Goal: Information Seeking & Learning: Learn about a topic

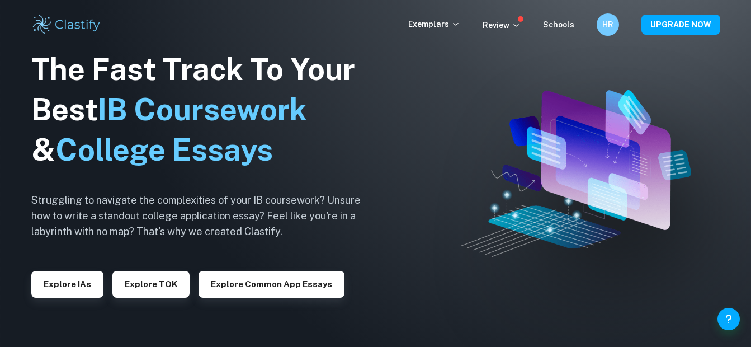
click at [46, 20] on img at bounding box center [66, 24] width 71 height 22
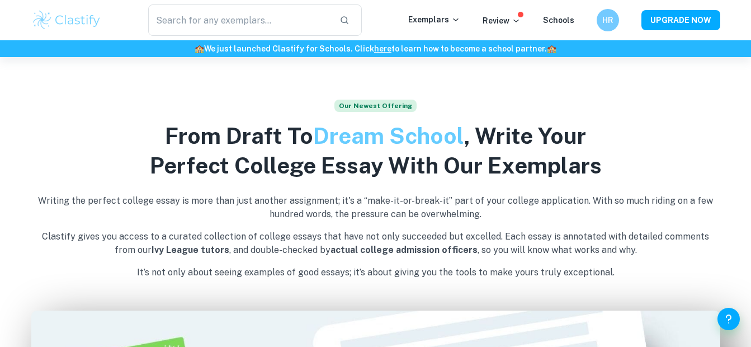
scroll to position [317, 0]
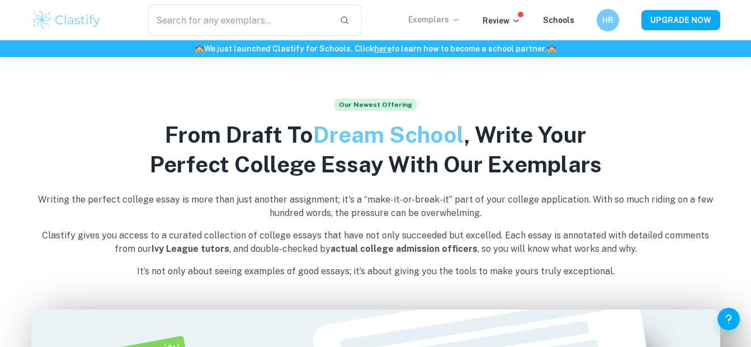
click at [416, 21] on p "Exemplars" at bounding box center [434, 19] width 52 height 12
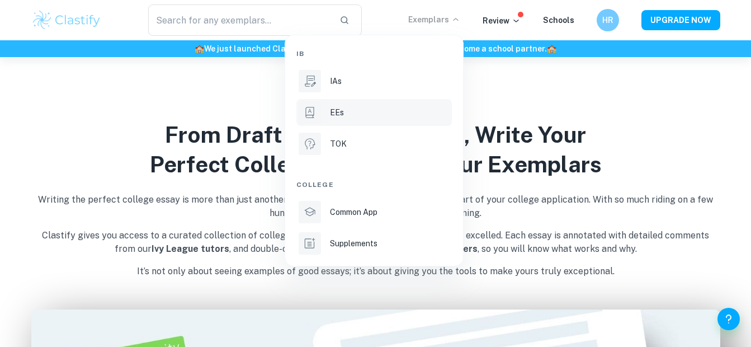
click at [349, 117] on div "EEs" at bounding box center [390, 112] width 120 height 12
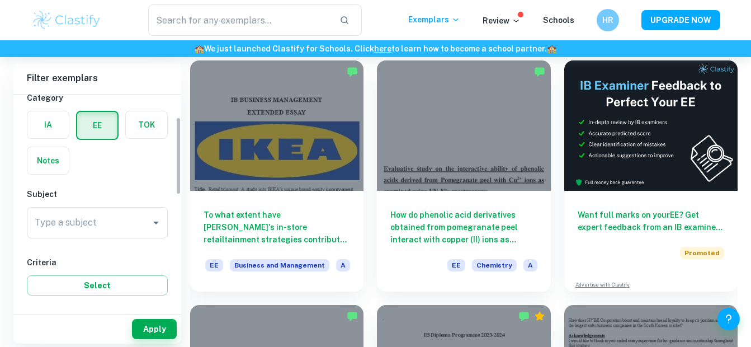
scroll to position [63, 0]
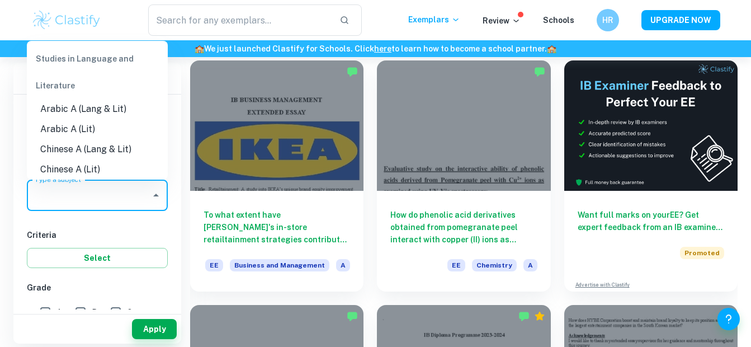
click at [100, 194] on input "Type a subject" at bounding box center [89, 195] width 114 height 21
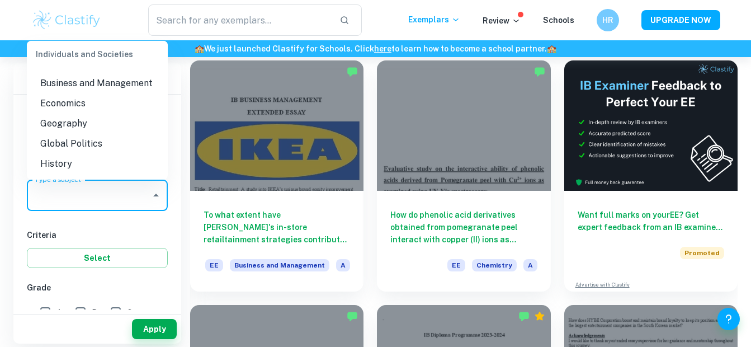
scroll to position [968, 0]
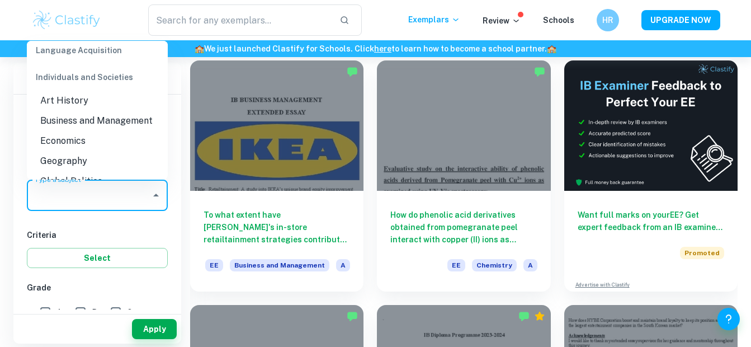
click at [81, 128] on li "Business and Management" at bounding box center [97, 121] width 141 height 20
type input "Business and Management"
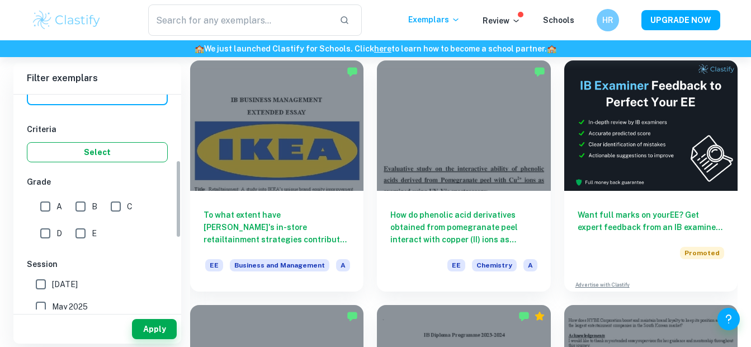
scroll to position [182, 0]
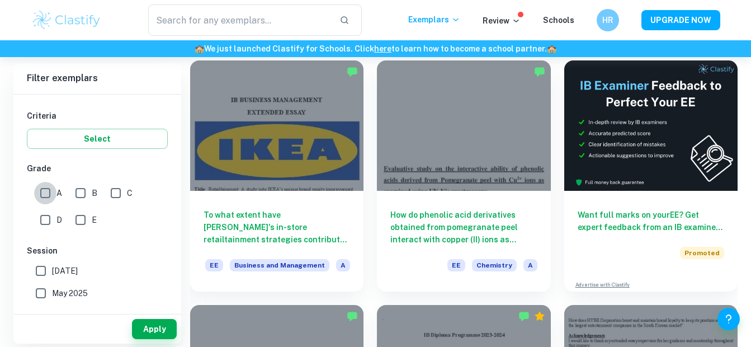
click at [44, 193] on input "A" at bounding box center [45, 193] width 22 height 22
checkbox input "true"
click at [78, 190] on input "B" at bounding box center [80, 193] width 22 height 22
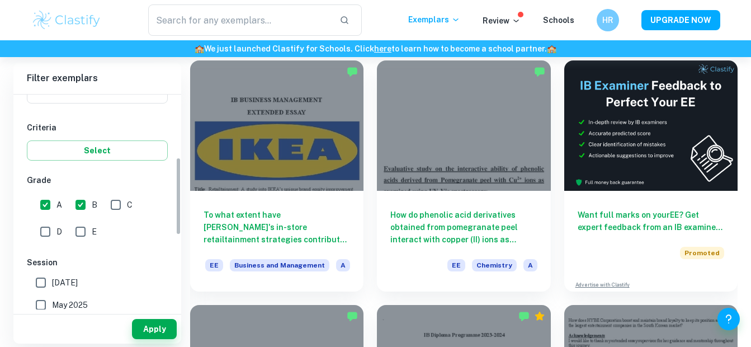
scroll to position [167, 0]
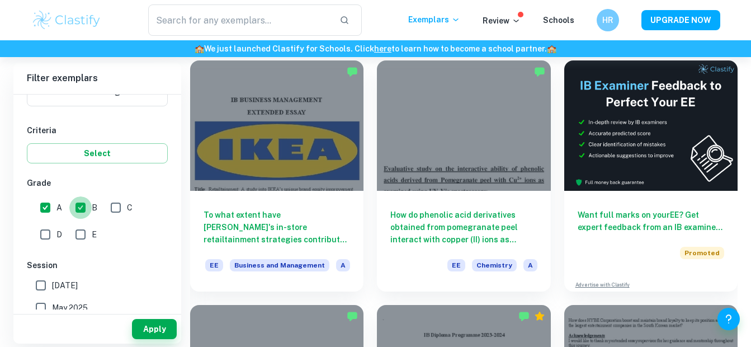
click at [82, 205] on input "B" at bounding box center [80, 207] width 22 height 22
checkbox input "false"
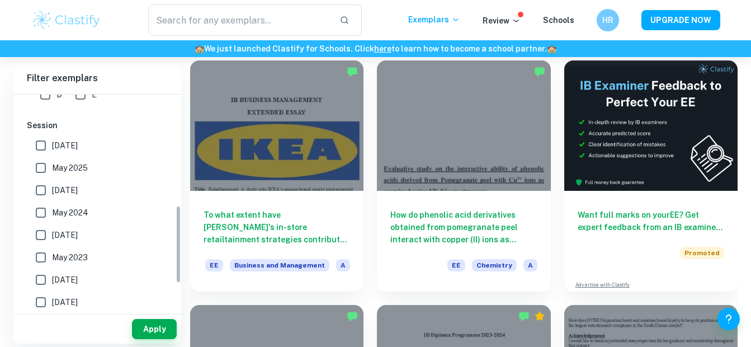
scroll to position [378, 0]
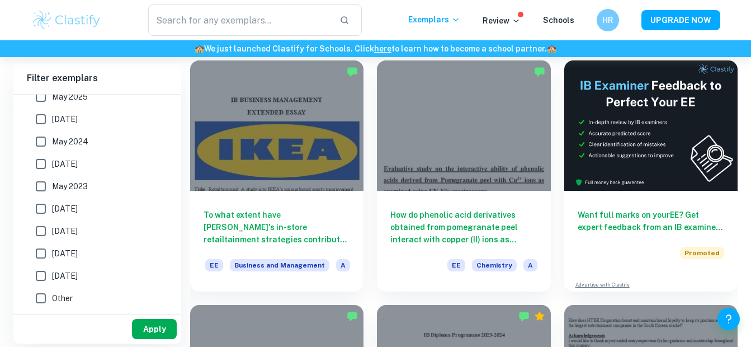
click at [137, 326] on button "Apply" at bounding box center [154, 329] width 45 height 20
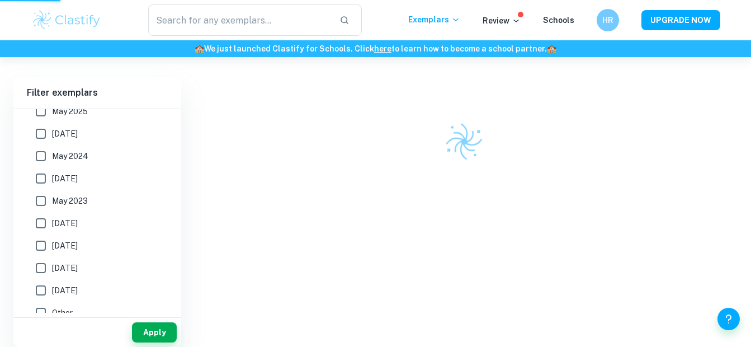
scroll to position [59, 0]
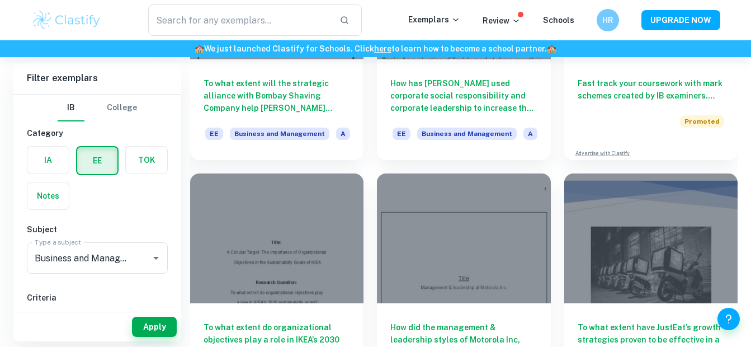
scroll to position [3692, 0]
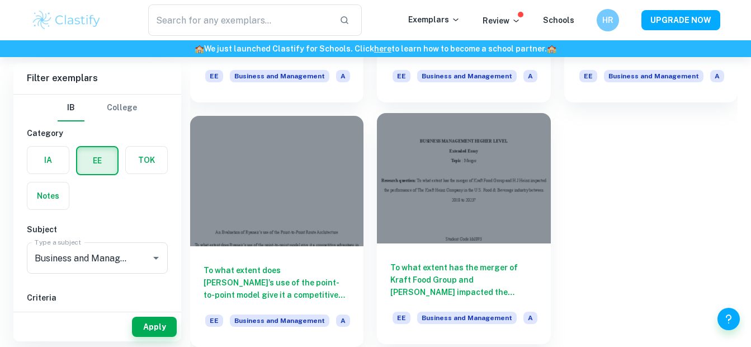
click at [438, 193] on div at bounding box center [463, 178] width 173 height 130
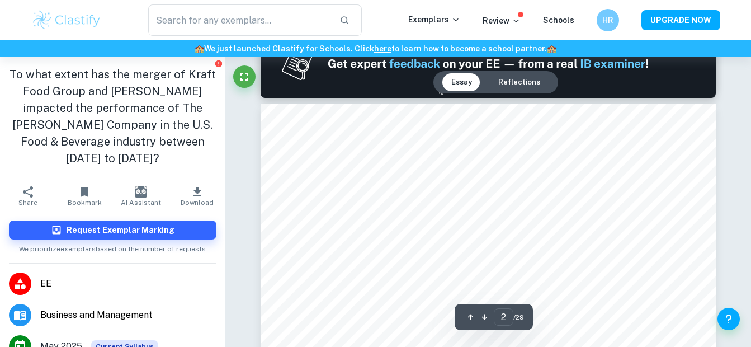
type input "2"
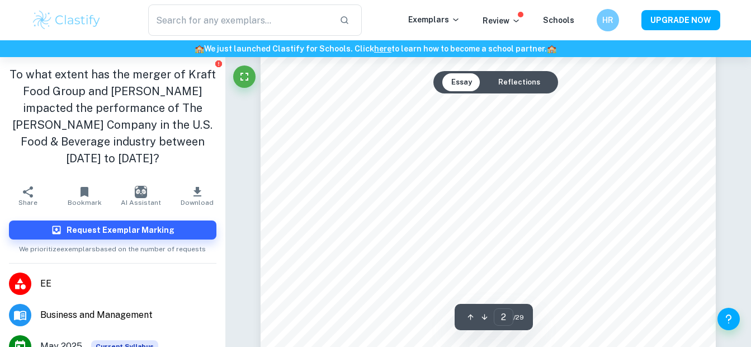
scroll to position [766, 0]
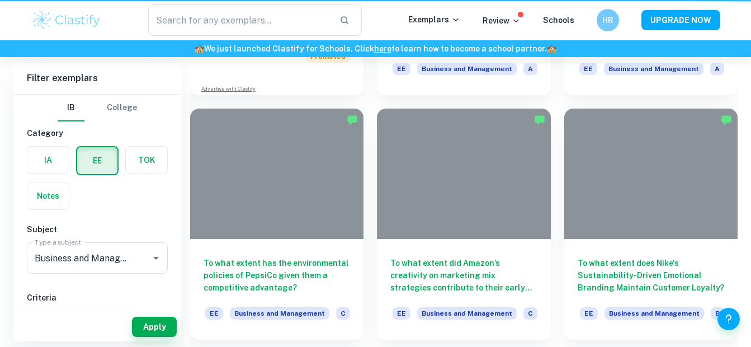
scroll to position [3692, 0]
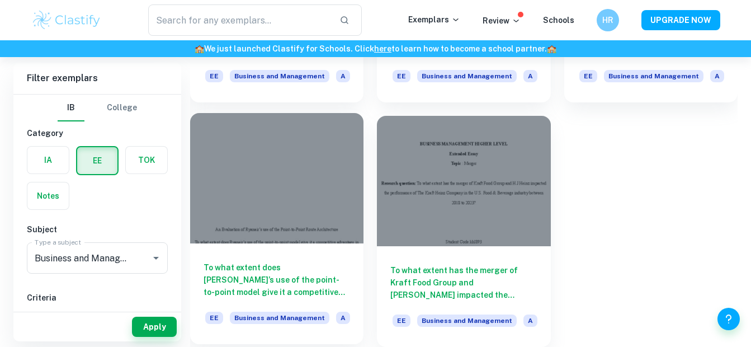
click at [318, 199] on div at bounding box center [276, 178] width 173 height 130
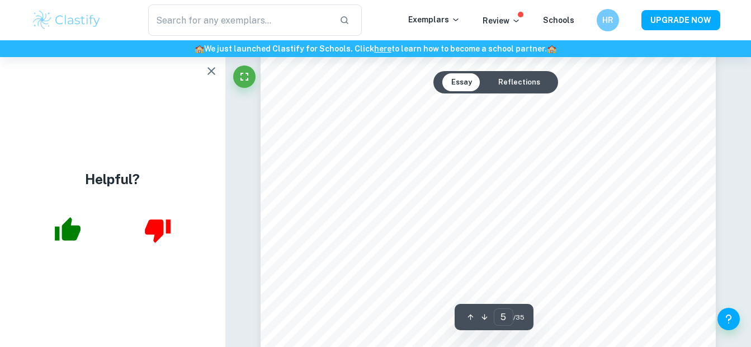
scroll to position [2540, 0]
click at [217, 66] on icon "button" at bounding box center [211, 70] width 13 height 13
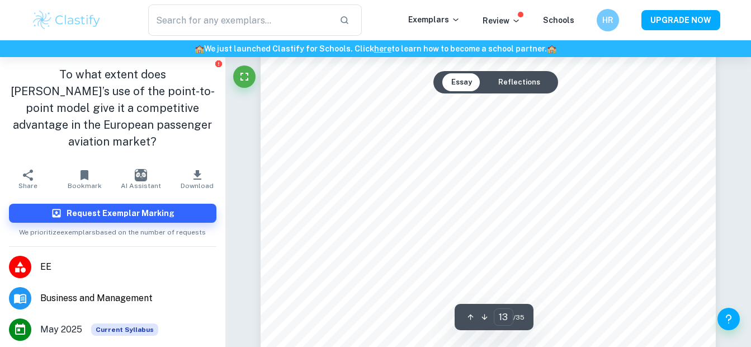
scroll to position [7452, 0]
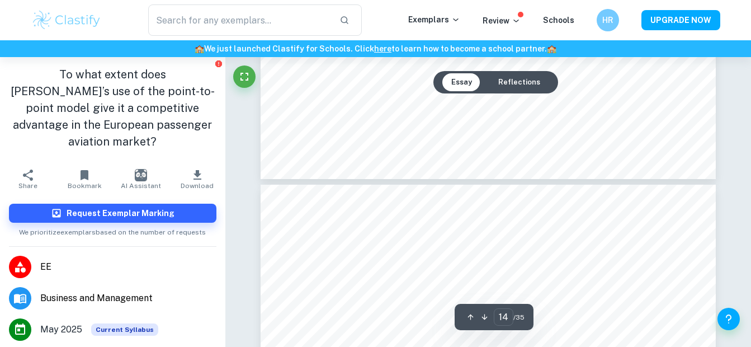
type input "13"
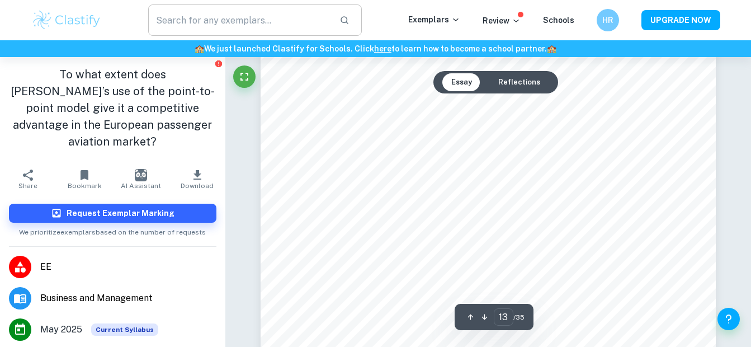
scroll to position [7469, 0]
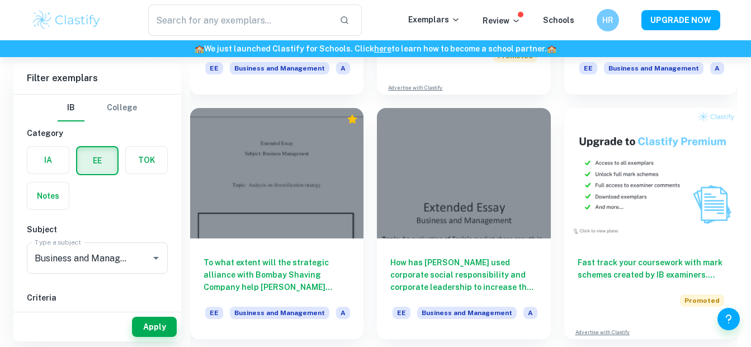
scroll to position [2966, 0]
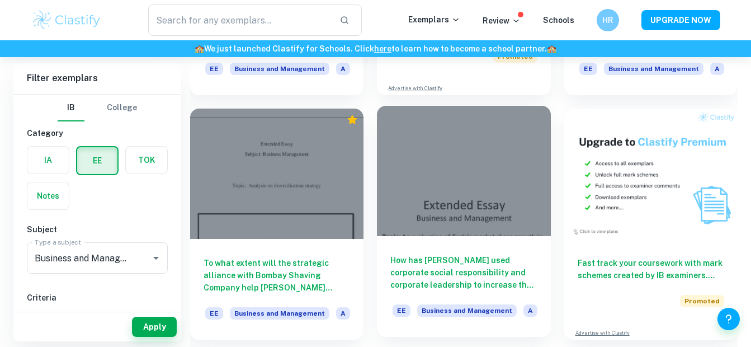
click at [502, 198] on div at bounding box center [463, 171] width 173 height 130
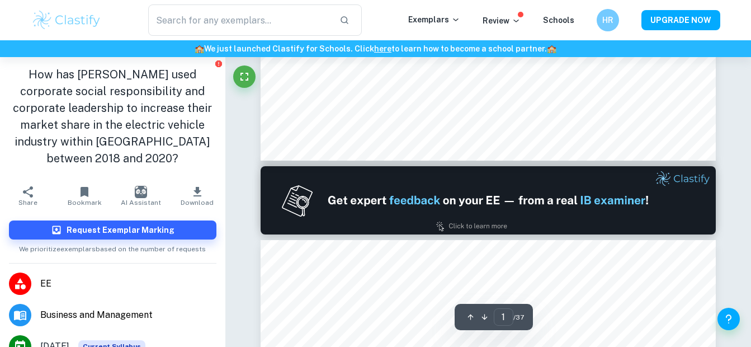
type input "2"
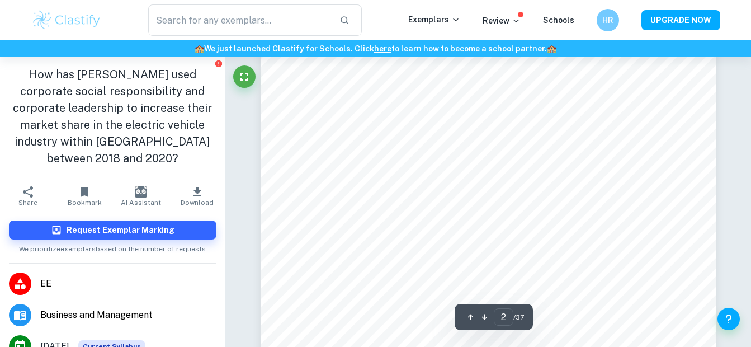
scroll to position [780, 0]
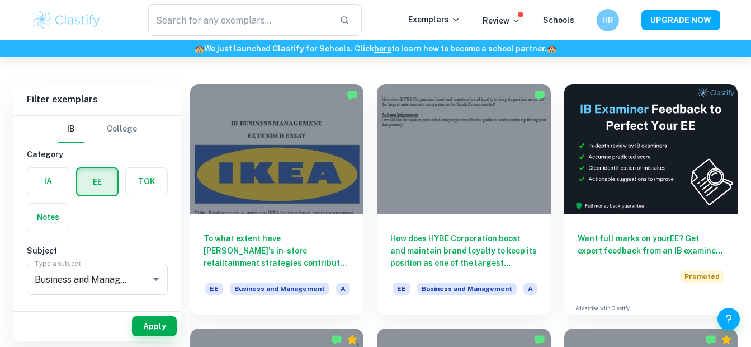
scroll to position [58, 0]
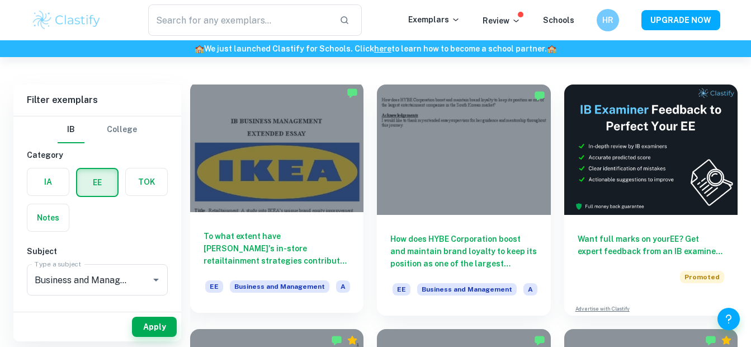
click at [312, 231] on h6 "To what extent have IKEA's in-store retailtainment strategies contributed to en…" at bounding box center [277, 248] width 147 height 37
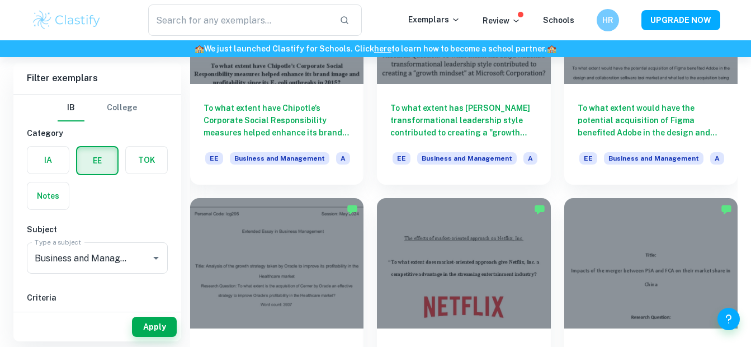
scroll to position [1079, 0]
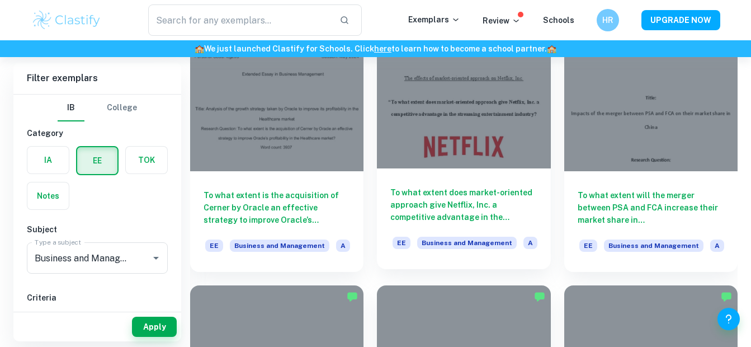
click at [476, 197] on h6 "To what extent does market-oriented approach give Netflix, Inc. a competitive a…" at bounding box center [464, 204] width 147 height 37
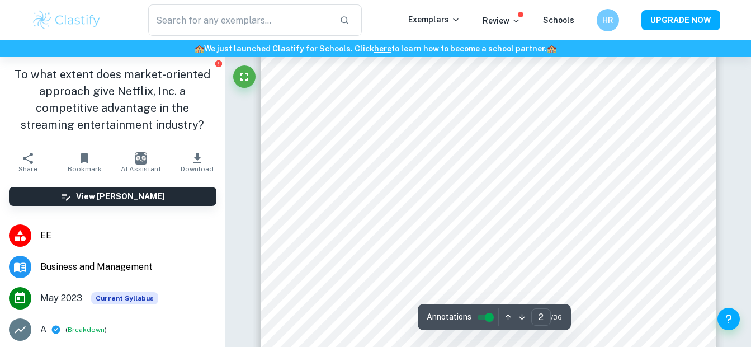
scroll to position [782, 0]
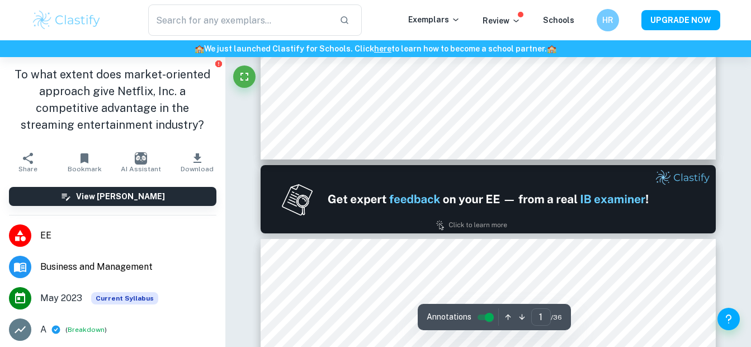
type input "2"
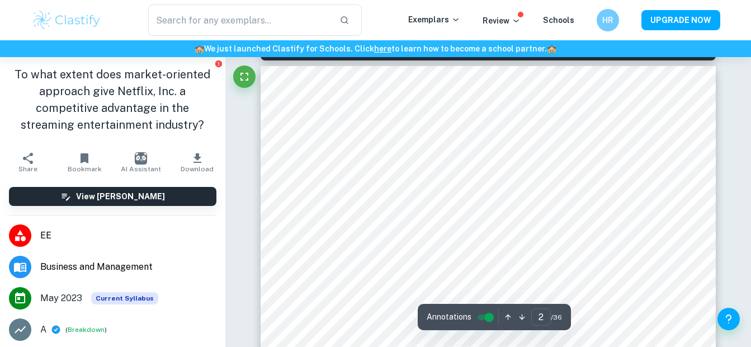
scroll to position [672, 0]
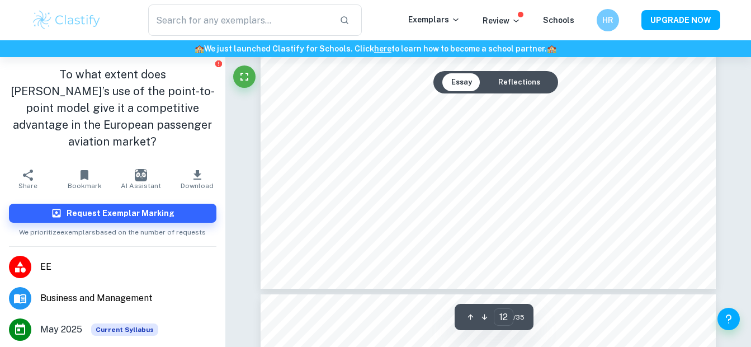
type input "13"
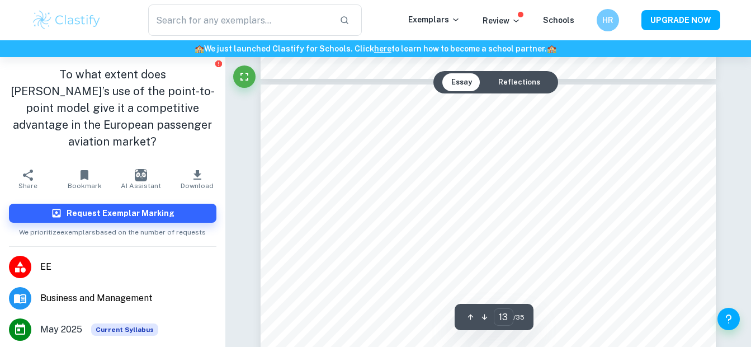
scroll to position [7478, 0]
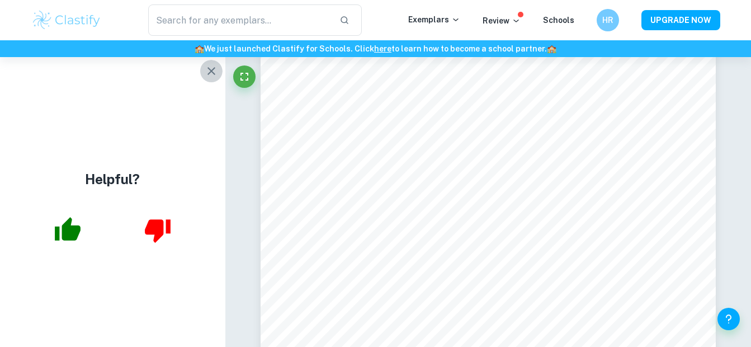
click at [213, 79] on button "button" at bounding box center [211, 71] width 22 height 22
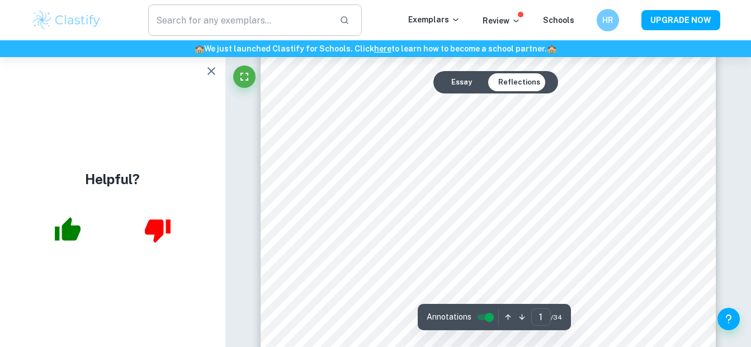
scroll to position [161, 0]
click at [213, 71] on icon "button" at bounding box center [211, 70] width 13 height 13
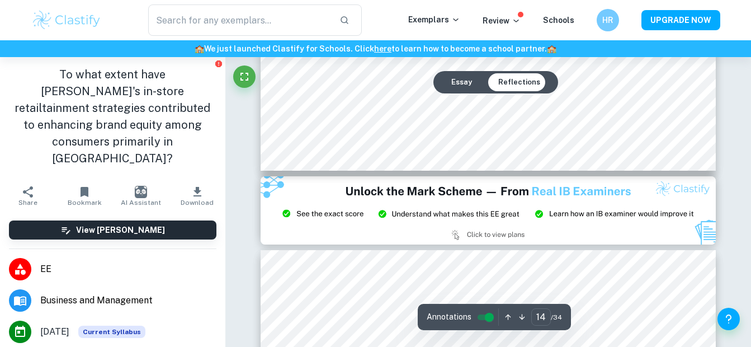
scroll to position [9209, 0]
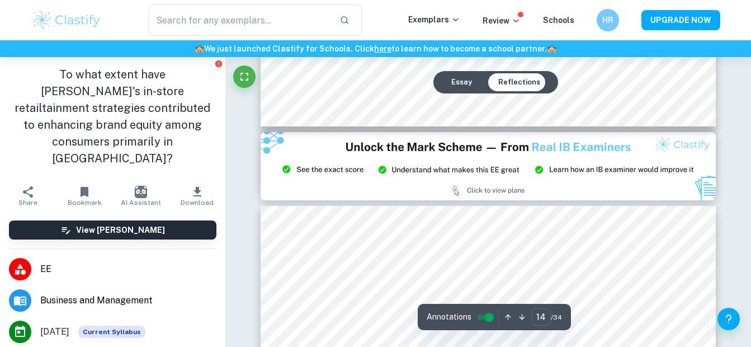
type input "15"
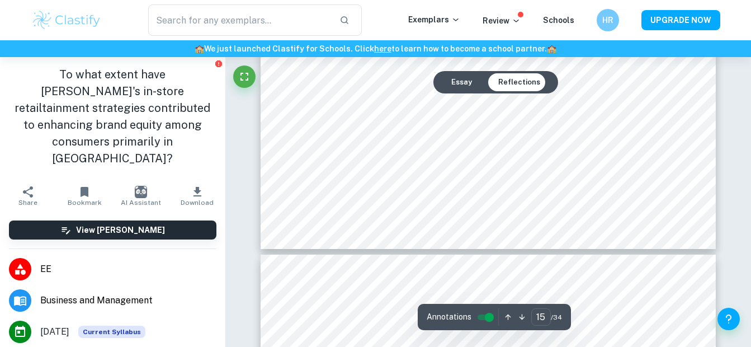
scroll to position [9854, 0]
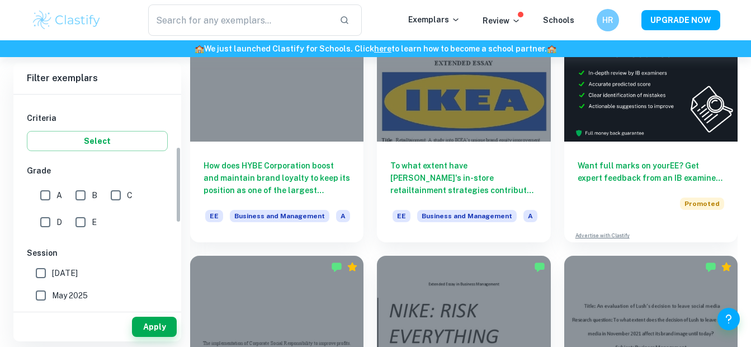
scroll to position [182, 0]
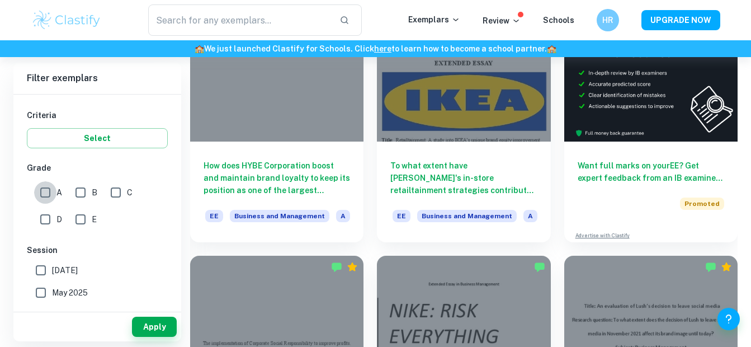
click at [41, 194] on input "A" at bounding box center [45, 192] width 22 height 22
checkbox input "true"
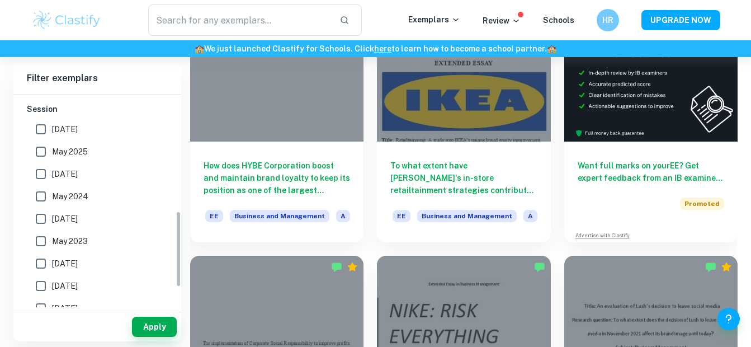
scroll to position [326, 0]
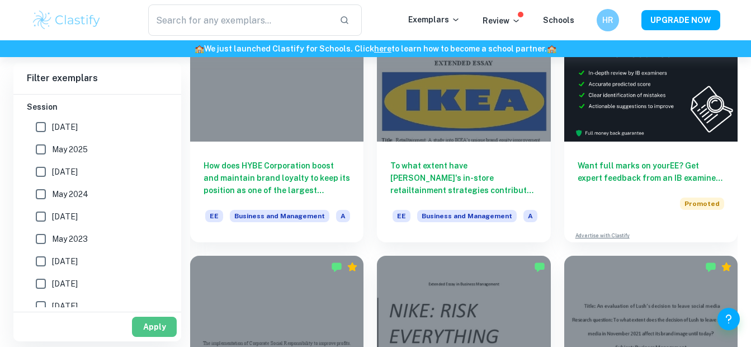
click at [138, 326] on button "Apply" at bounding box center [154, 327] width 45 height 20
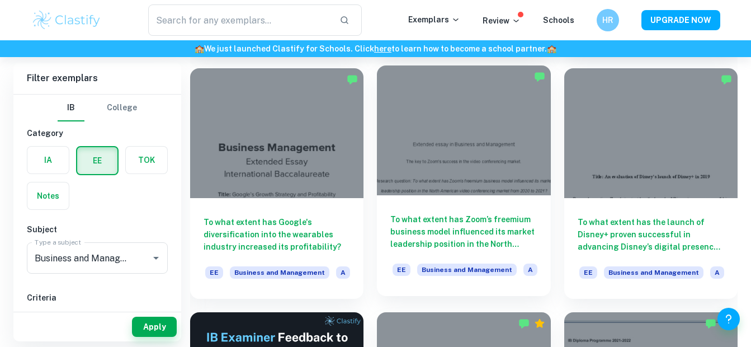
scroll to position [1295, 0]
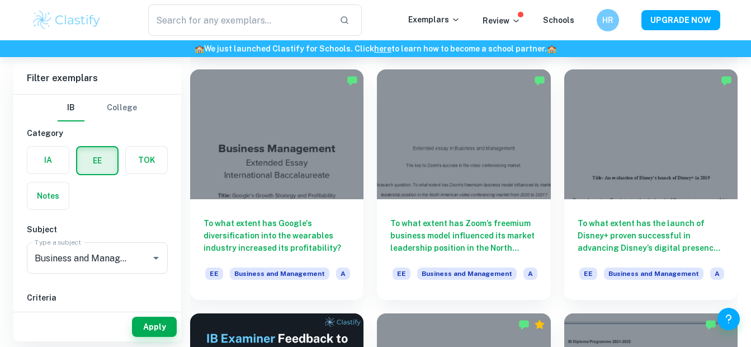
drag, startPoint x: 502, startPoint y: 182, endPoint x: 680, endPoint y: 39, distance: 228.5
click at [680, 39] on div "​ Exemplars Review Schools HR UPGRADE NOW" at bounding box center [375, 20] width 751 height 40
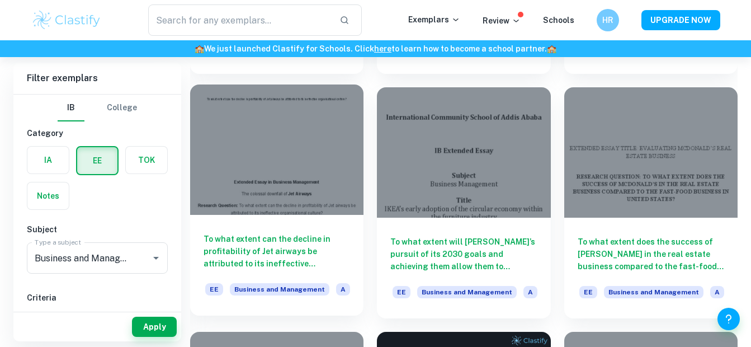
scroll to position [2498, 0]
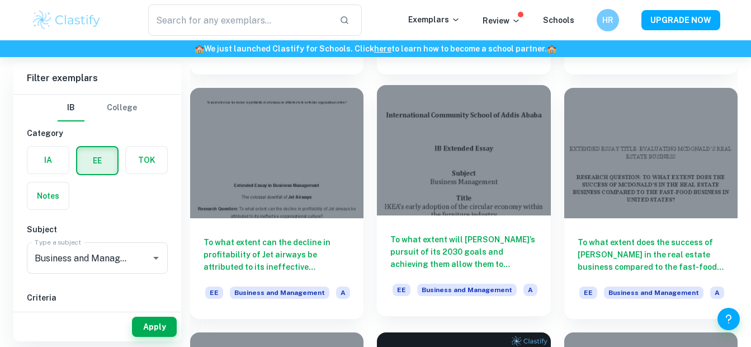
click at [521, 198] on div at bounding box center [463, 150] width 173 height 130
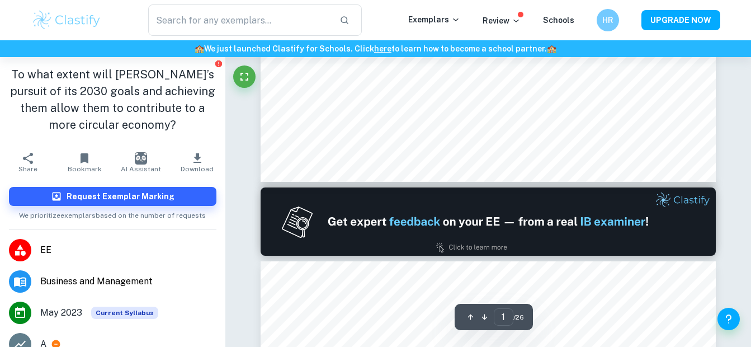
type input "2"
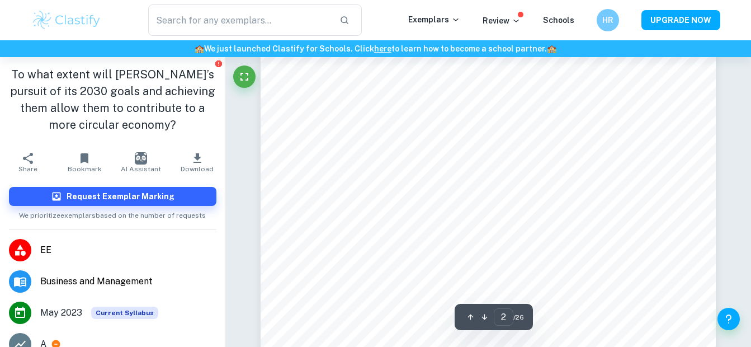
scroll to position [881, 0]
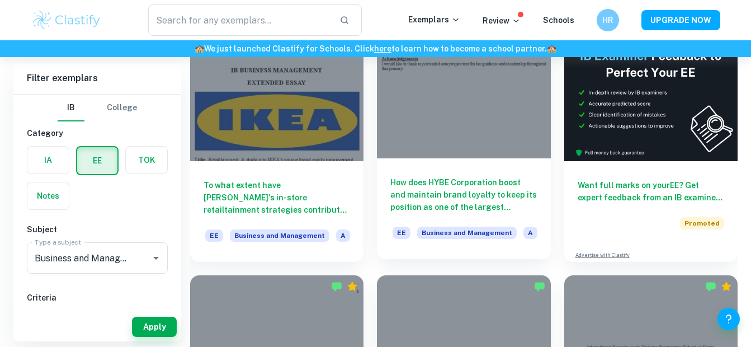
scroll to position [148, 0]
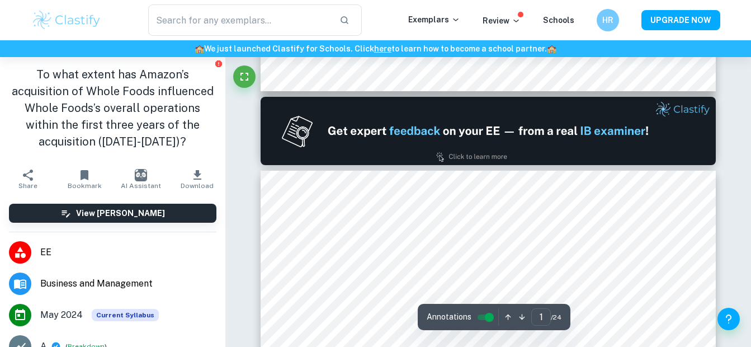
type input "2"
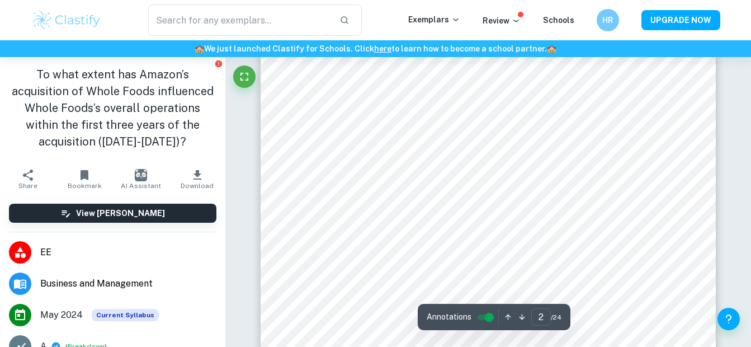
scroll to position [839, 0]
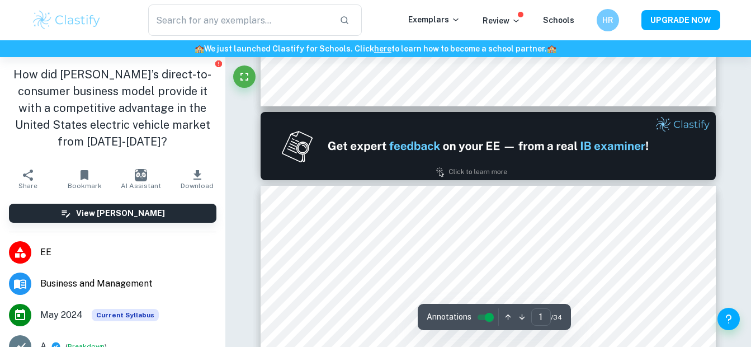
type input "2"
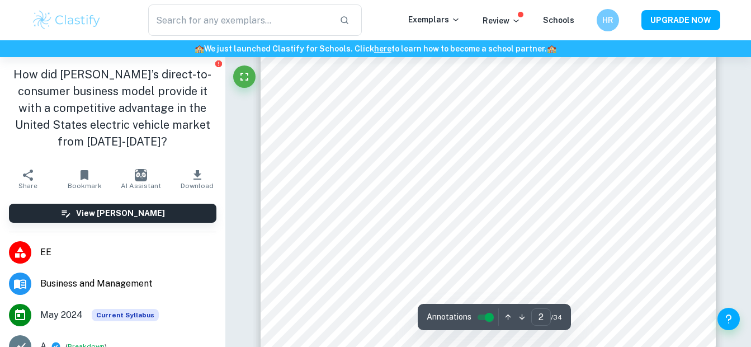
scroll to position [819, 0]
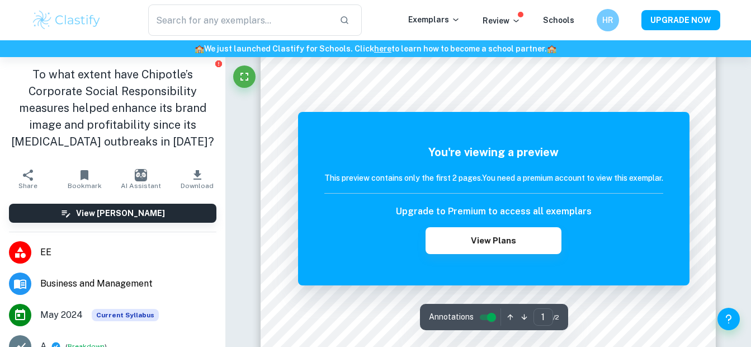
scroll to position [164, 0]
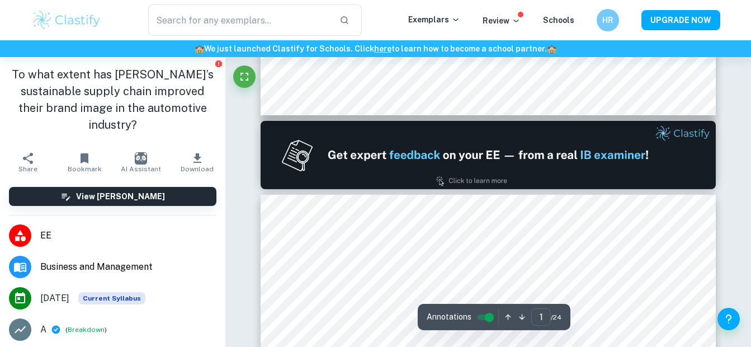
type input "2"
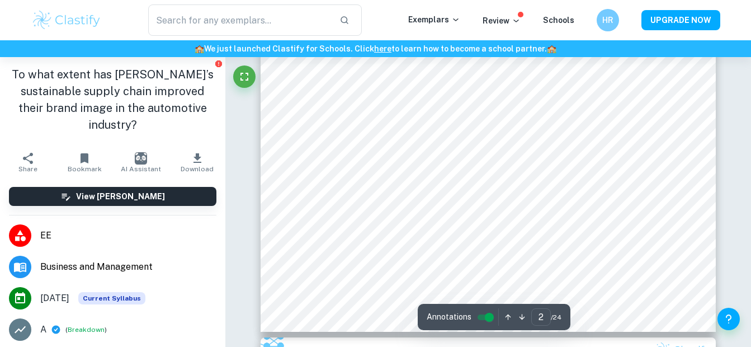
scroll to position [994, 0]
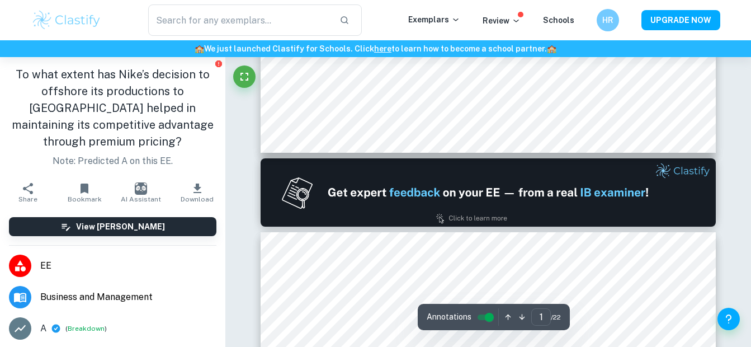
type input "2"
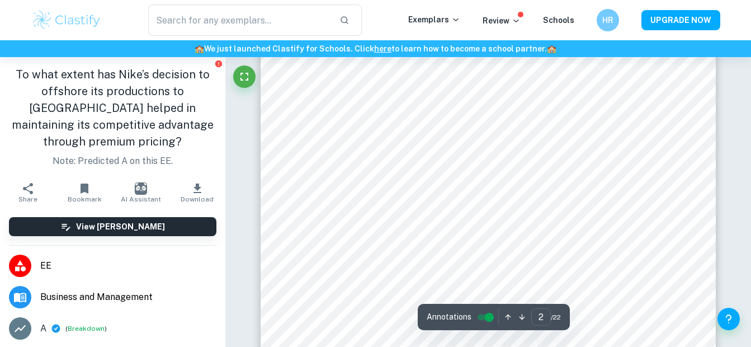
scroll to position [737, 0]
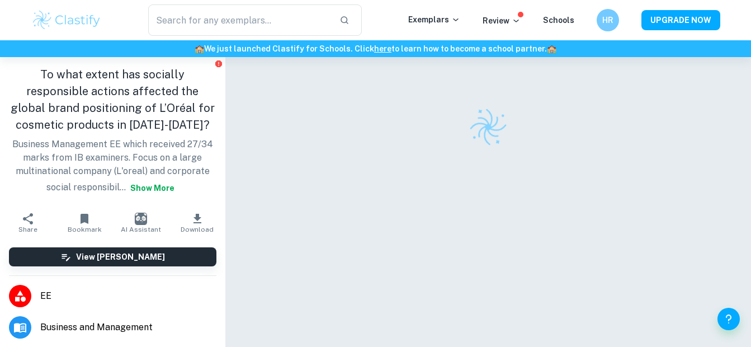
click at [151, 178] on button "Show more" at bounding box center [152, 188] width 53 height 20
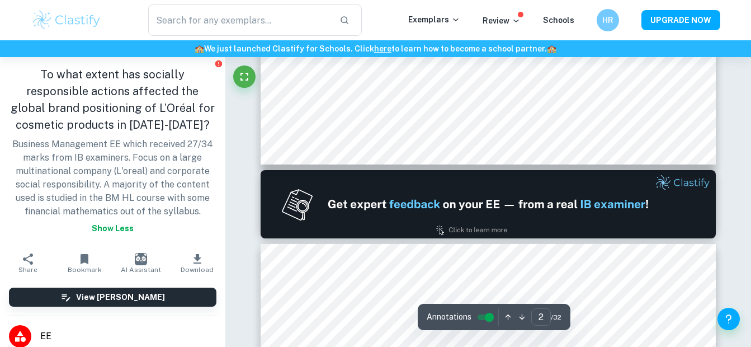
type input "2"
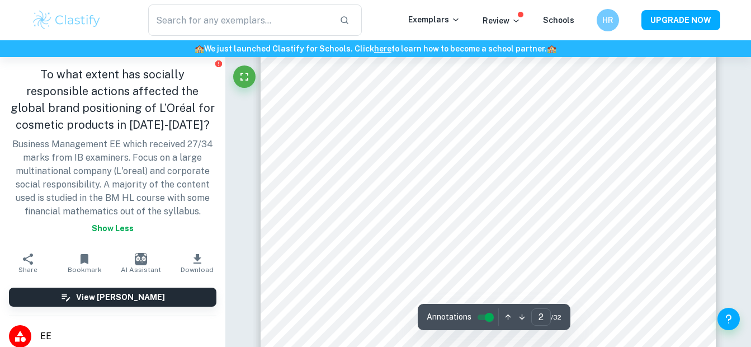
scroll to position [999, 0]
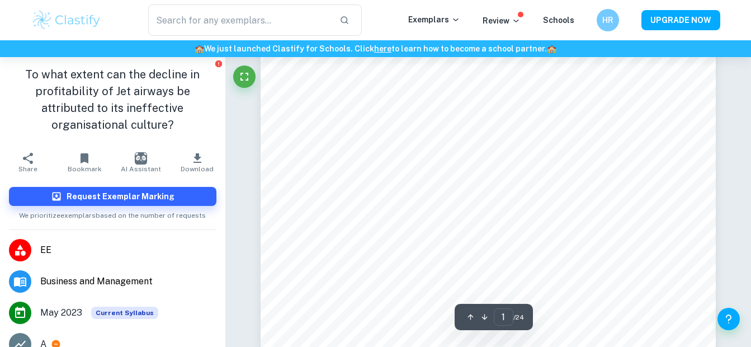
type input "2"
